Goal: Check status: Check status

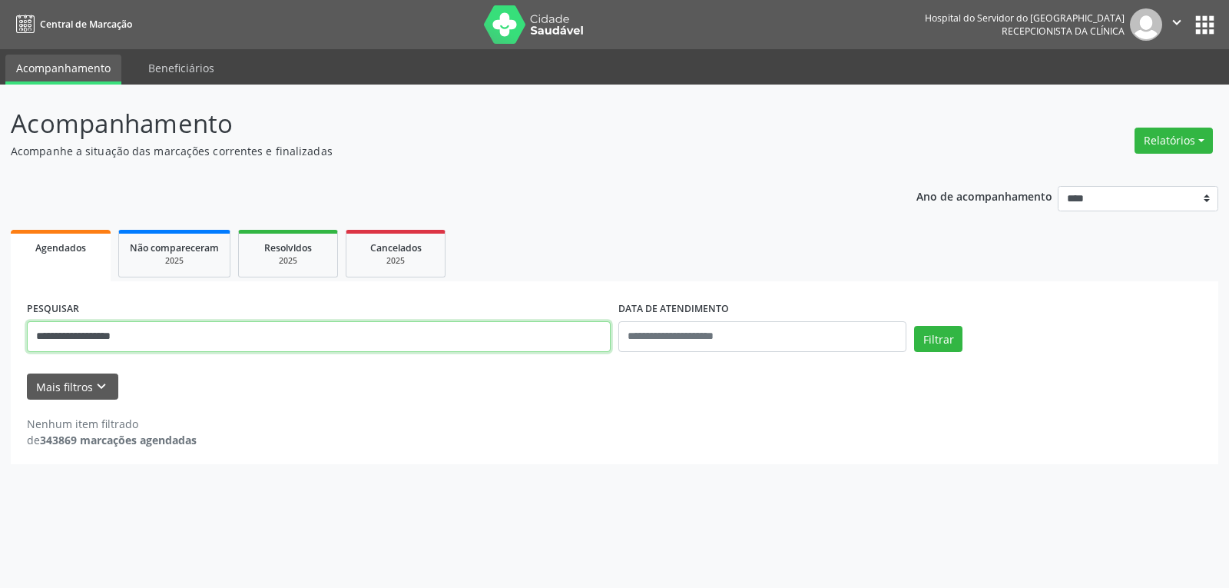
drag, startPoint x: 187, startPoint y: 341, endPoint x: 0, endPoint y: 323, distance: 188.2
click at [0, 323] on div "**********" at bounding box center [614, 335] width 1229 height 503
type input "**********"
click at [914, 326] on button "Filtrar" at bounding box center [938, 339] width 48 height 26
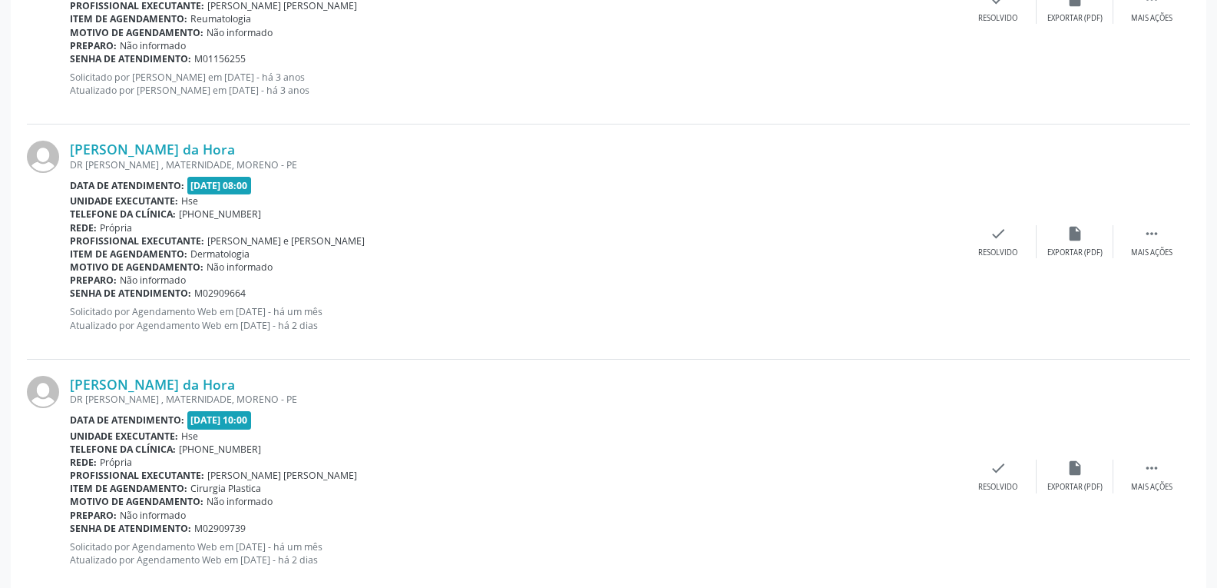
scroll to position [1072, 0]
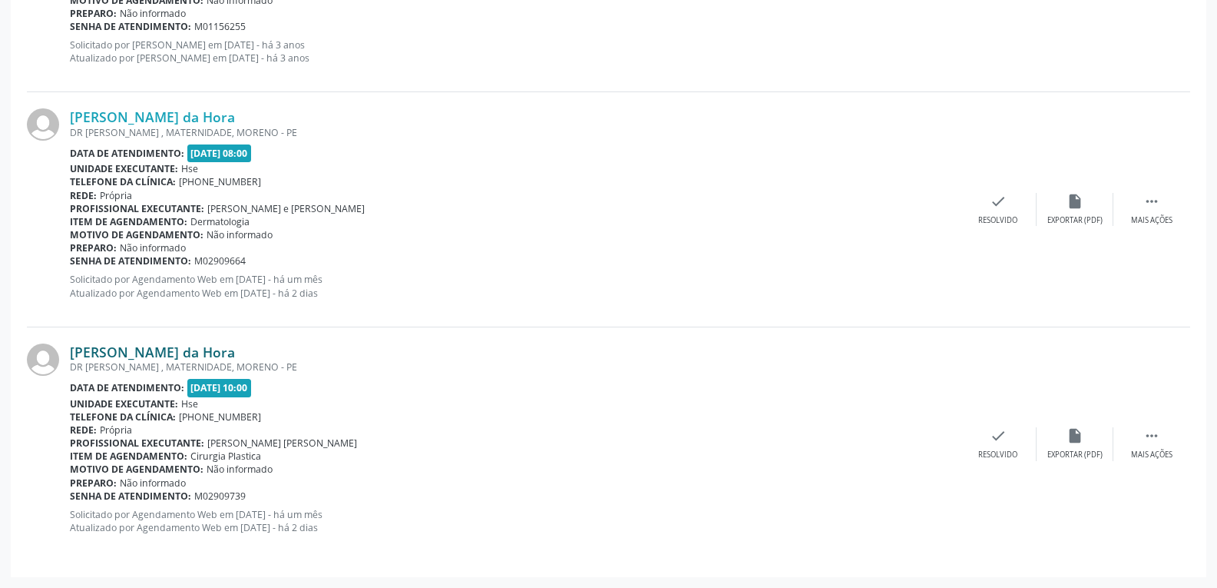
click at [168, 348] on link "[PERSON_NAME] da Hora" at bounding box center [152, 351] width 165 height 17
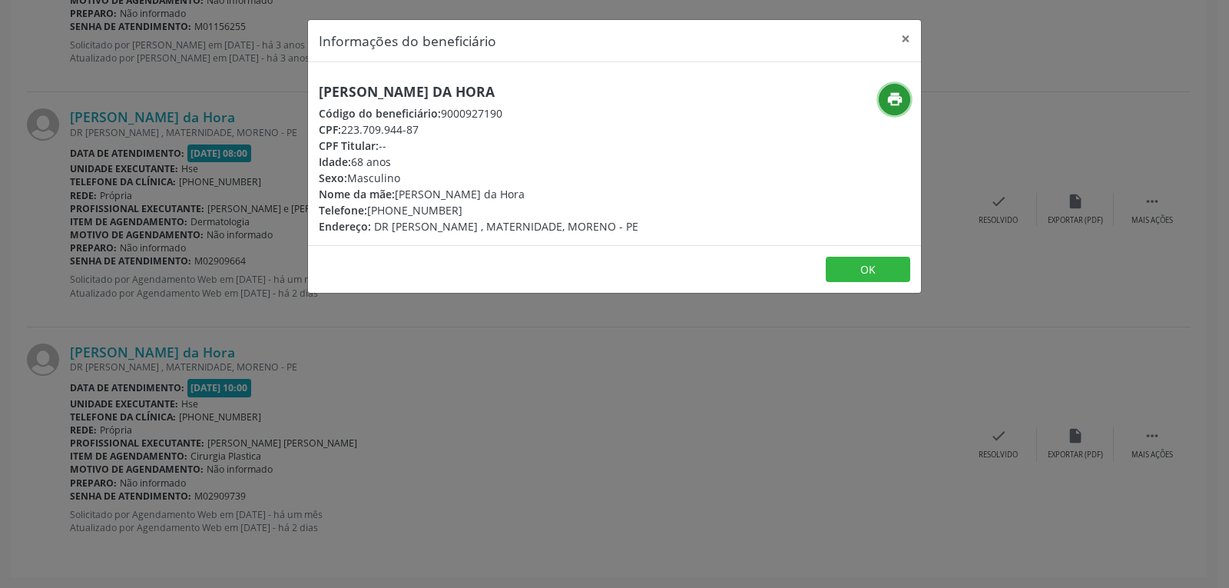
click at [887, 100] on icon "print" at bounding box center [894, 99] width 17 height 17
drag, startPoint x: 340, startPoint y: 127, endPoint x: 460, endPoint y: 126, distance: 119.8
click at [460, 126] on div "CPF: 223.709.944-87" at bounding box center [479, 129] width 320 height 16
copy div "223.709.944-87"
drag, startPoint x: 390, startPoint y: 209, endPoint x: 455, endPoint y: 208, distance: 64.5
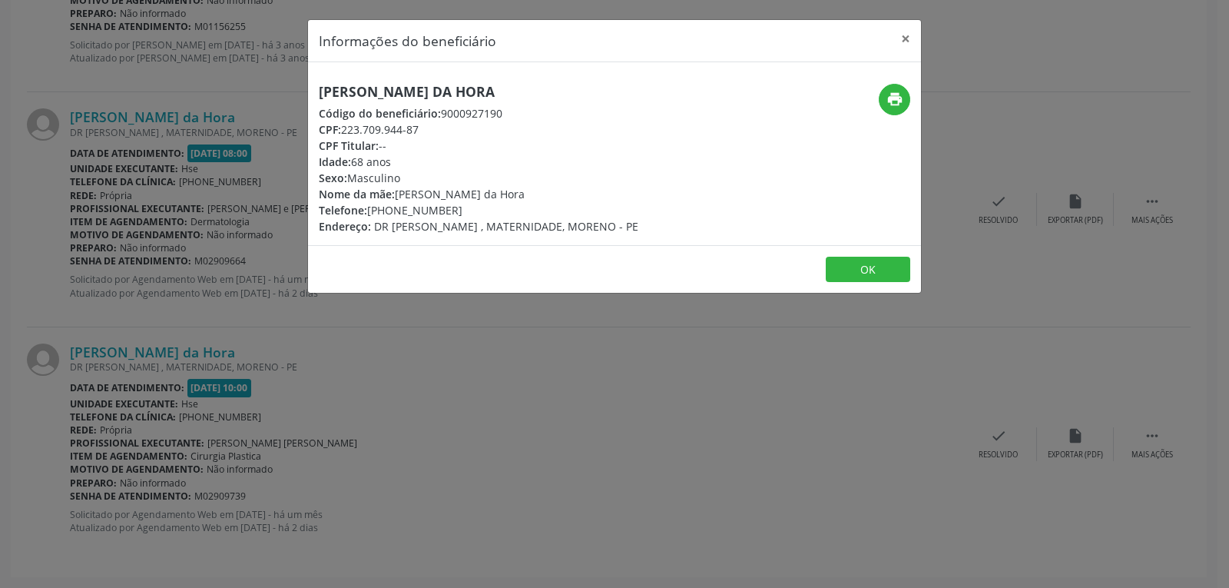
click at [455, 208] on div "Telefone: [PHONE_NUMBER]" at bounding box center [479, 210] width 320 height 16
copy div "99350-8647"
click at [906, 31] on button "×" at bounding box center [905, 39] width 31 height 38
